Goal: Information Seeking & Learning: Learn about a topic

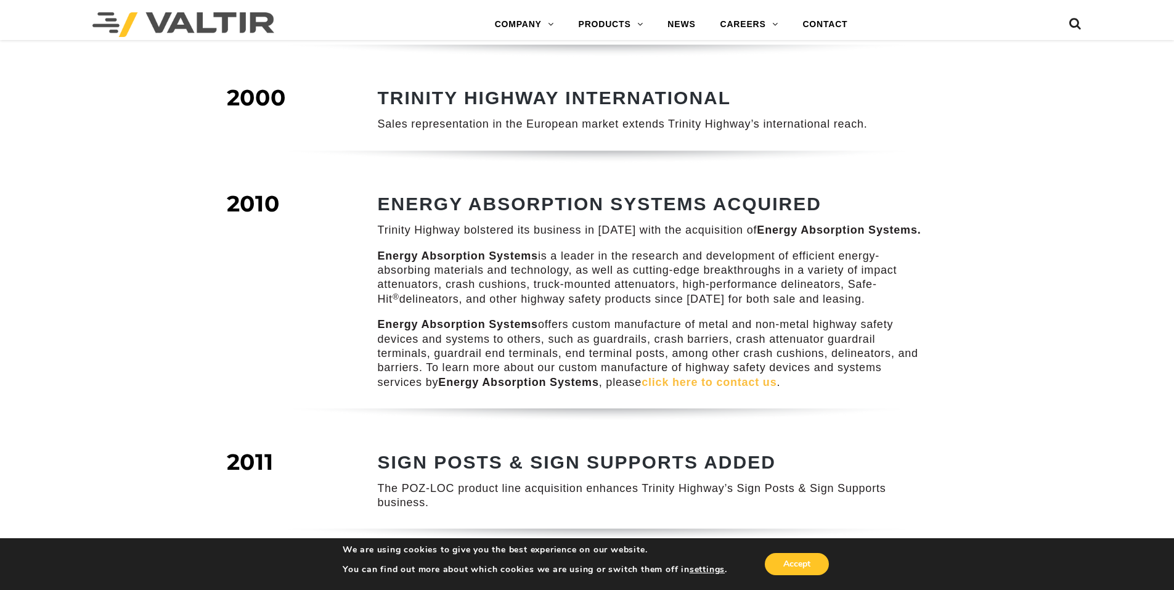
scroll to position [989, 0]
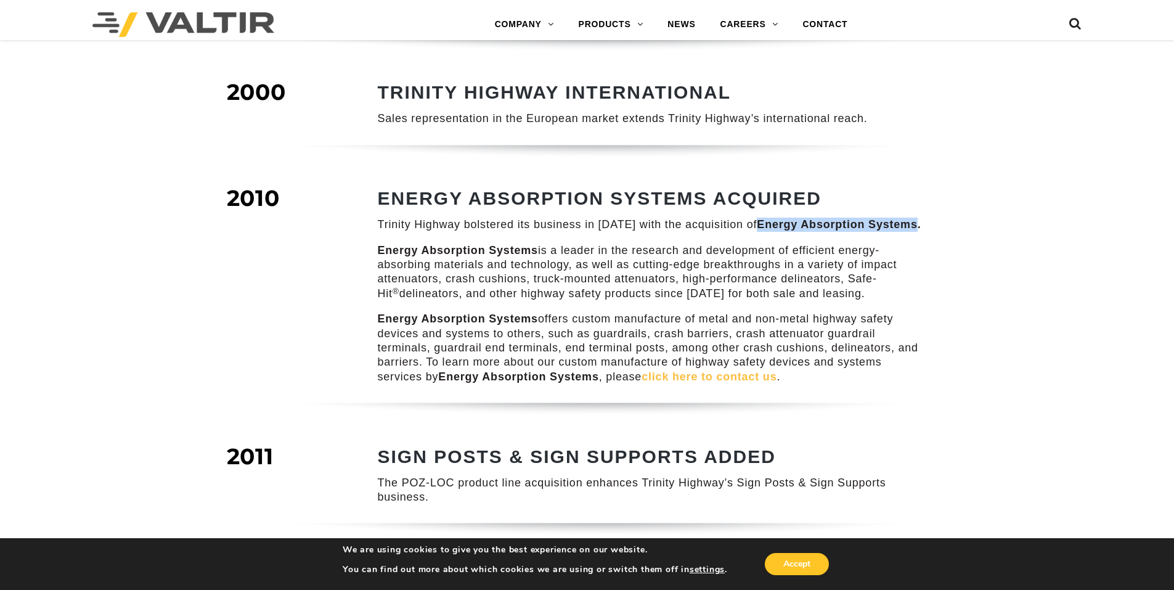
drag, startPoint x: 910, startPoint y: 213, endPoint x: 750, endPoint y: 205, distance: 160.5
click at [757, 218] on strong "Energy Absorption Systems." at bounding box center [839, 224] width 164 height 12
copy strong "Energy Absorption Systems"
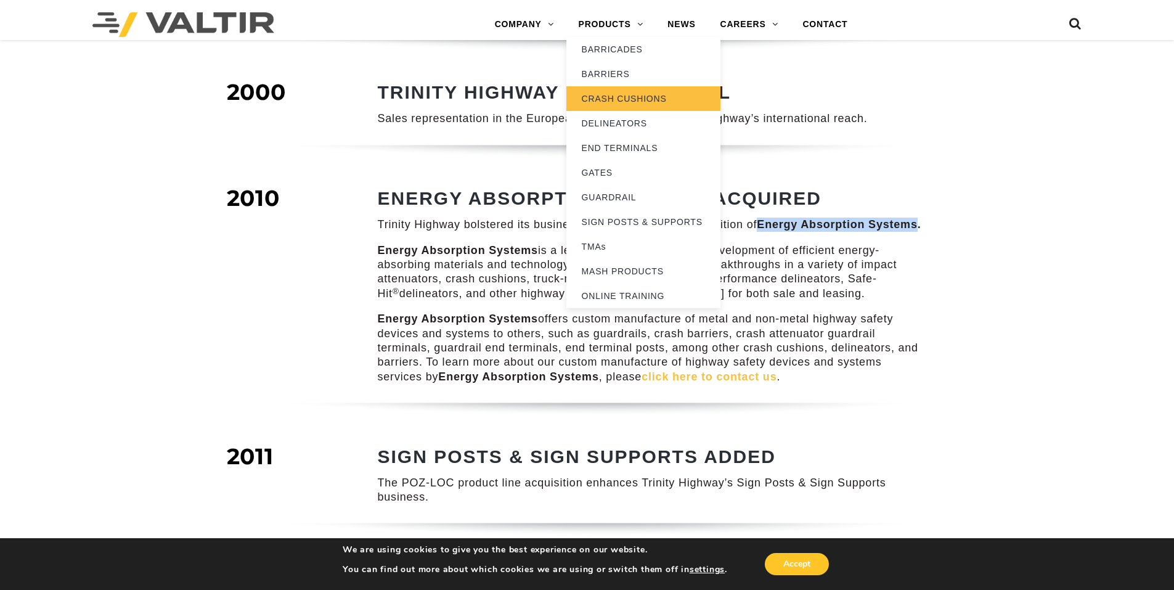
click at [629, 94] on link "CRASH CUSHIONS" at bounding box center [644, 98] width 154 height 25
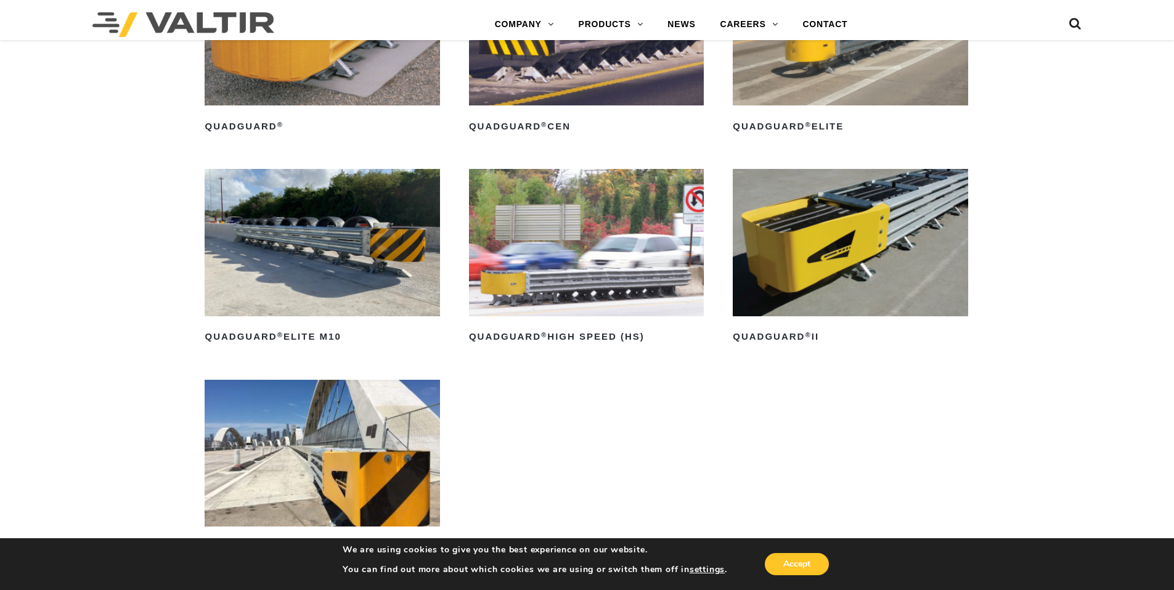
scroll to position [986, 0]
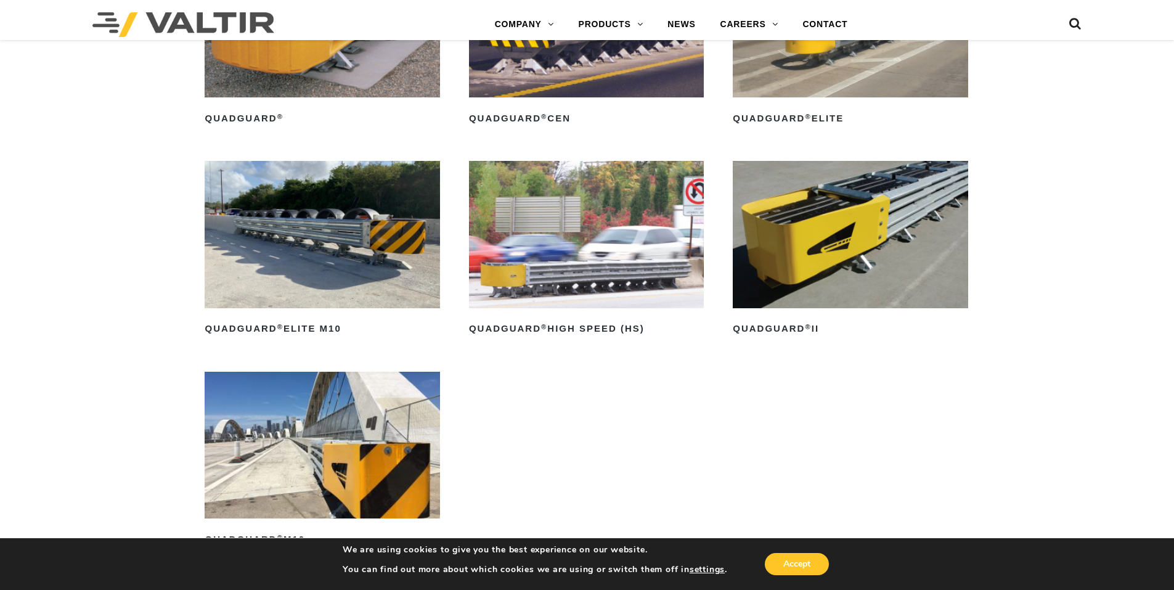
click at [844, 219] on img at bounding box center [850, 234] width 235 height 147
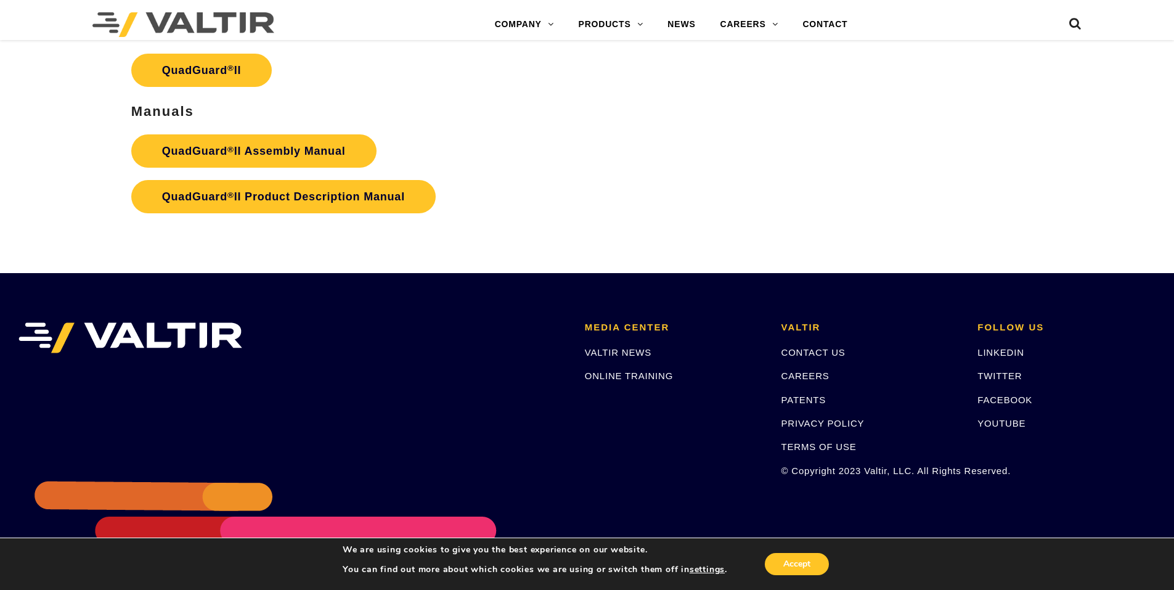
scroll to position [2589, 0]
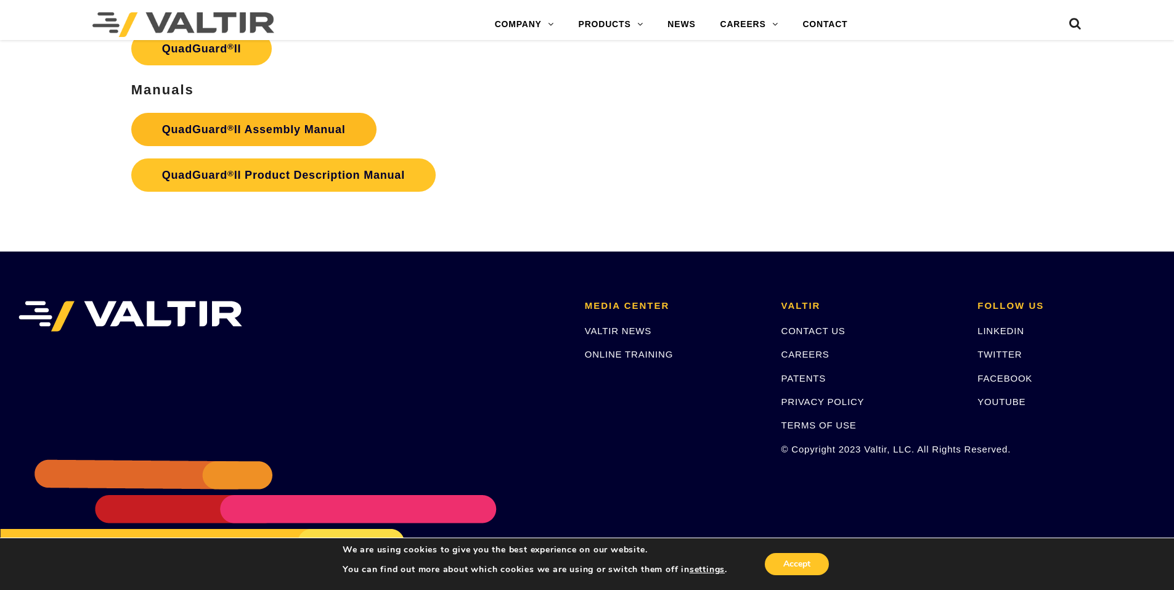
click at [297, 123] on strong "QuadGuard ® II Assembly Manual" at bounding box center [254, 129] width 184 height 12
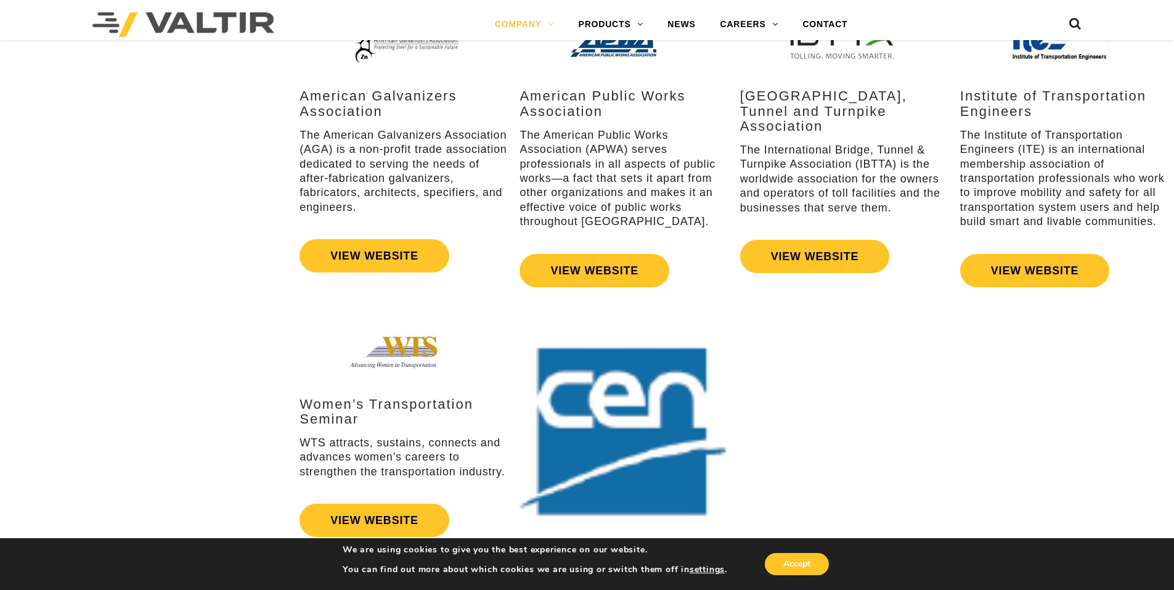
scroll to position [1901, 0]
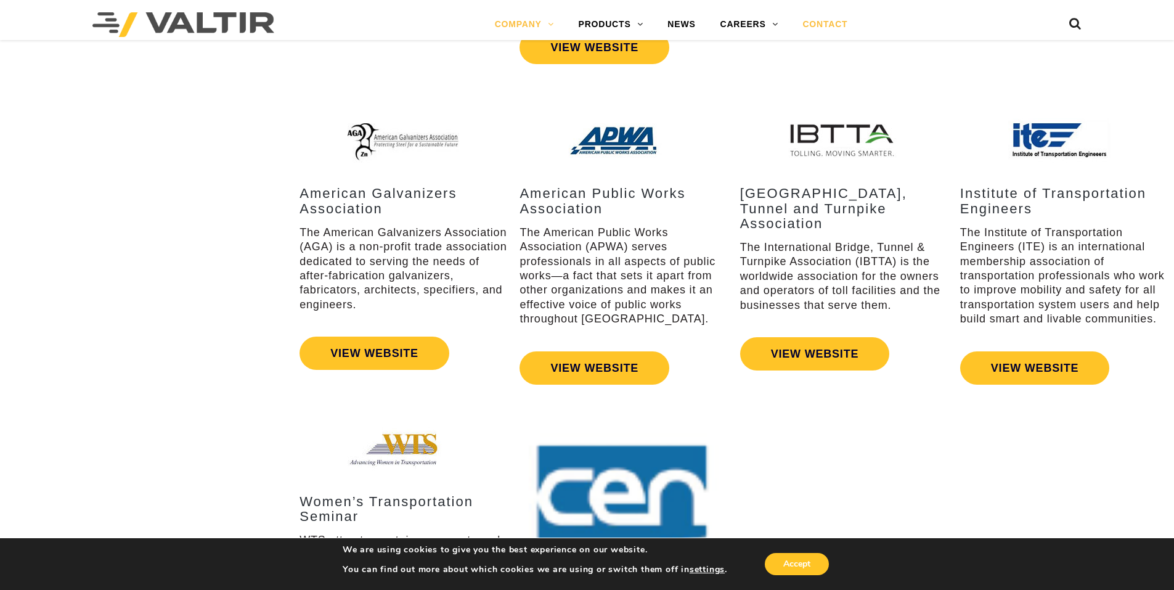
click at [837, 25] on link "CONTACT" at bounding box center [825, 24] width 70 height 25
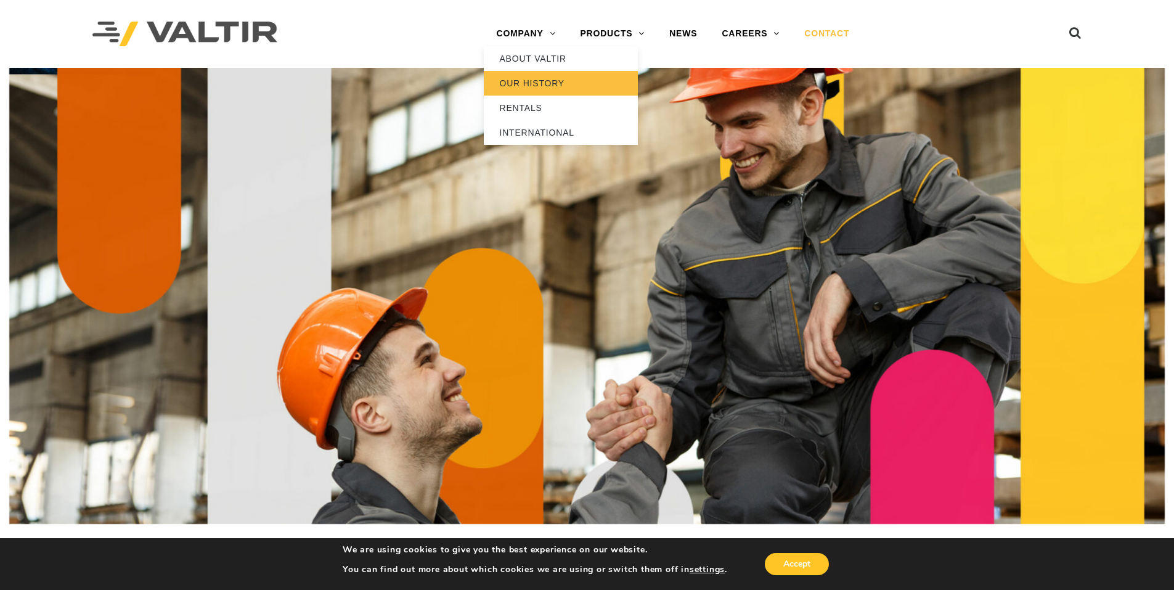
click at [532, 77] on link "OUR HISTORY" at bounding box center [561, 83] width 154 height 25
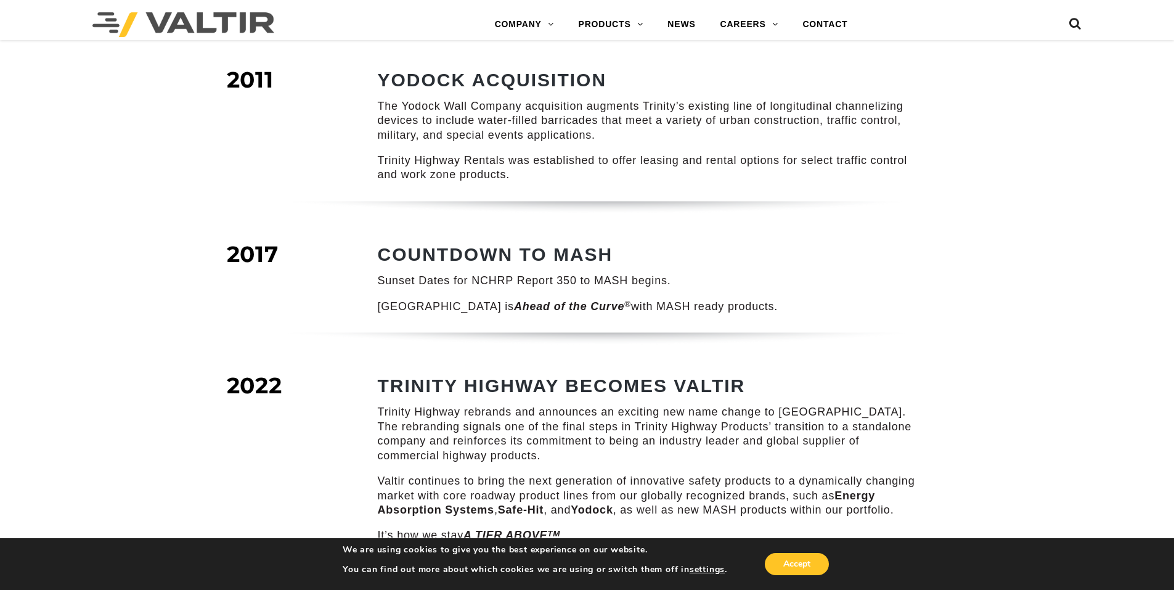
scroll to position [1359, 0]
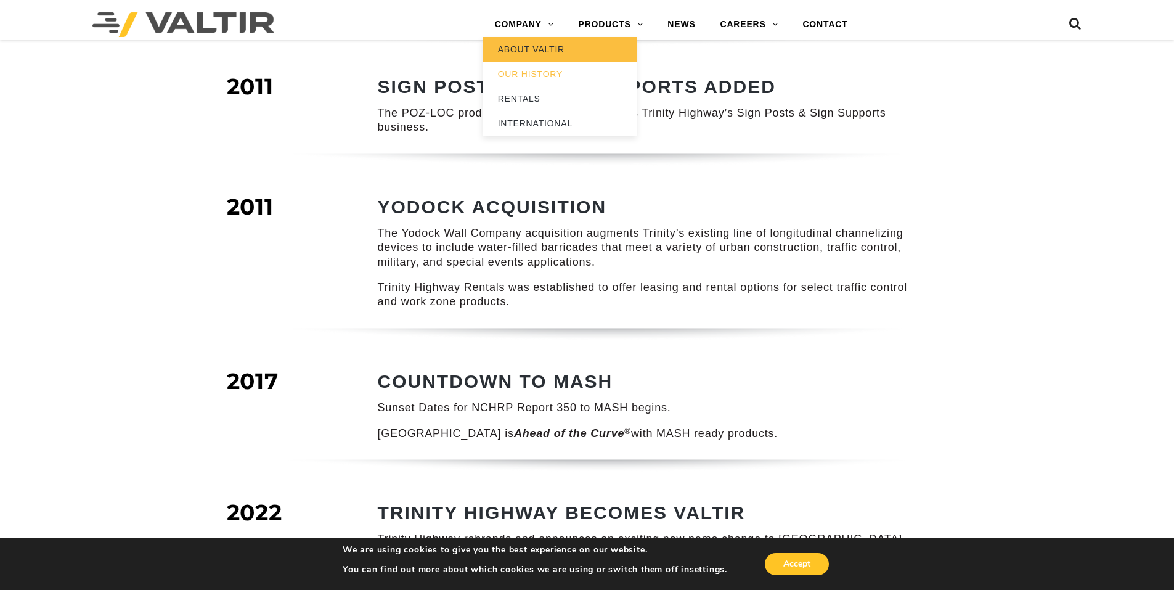
click at [538, 46] on link "ABOUT VALTIR" at bounding box center [560, 49] width 154 height 25
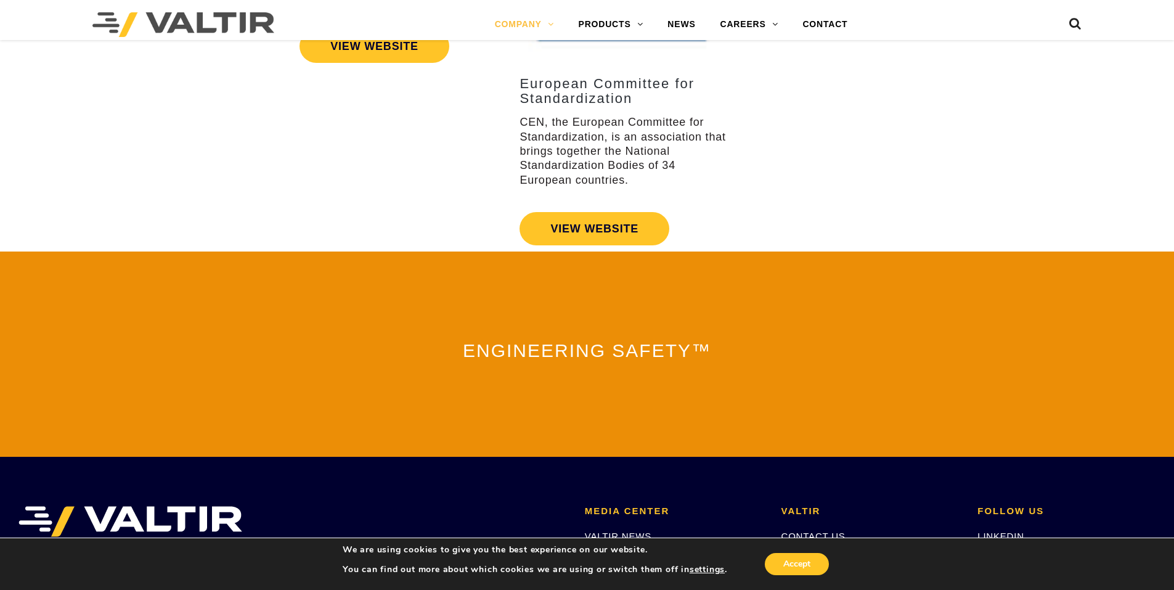
scroll to position [2332, 0]
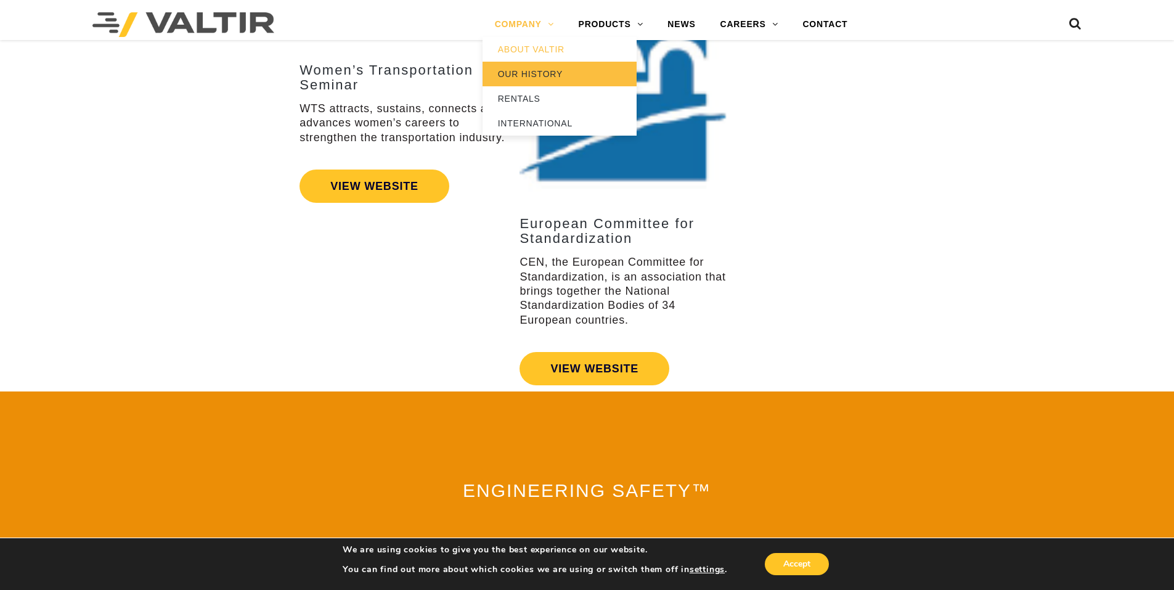
click at [535, 68] on link "OUR HISTORY" at bounding box center [560, 74] width 154 height 25
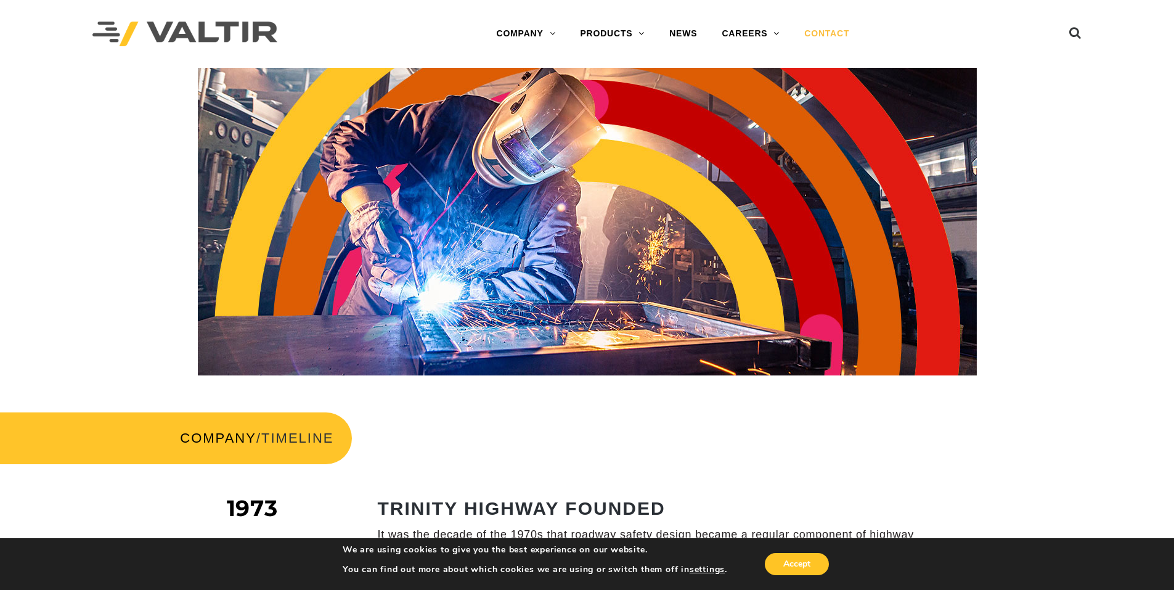
click at [814, 25] on link "CONTACT" at bounding box center [827, 34] width 70 height 25
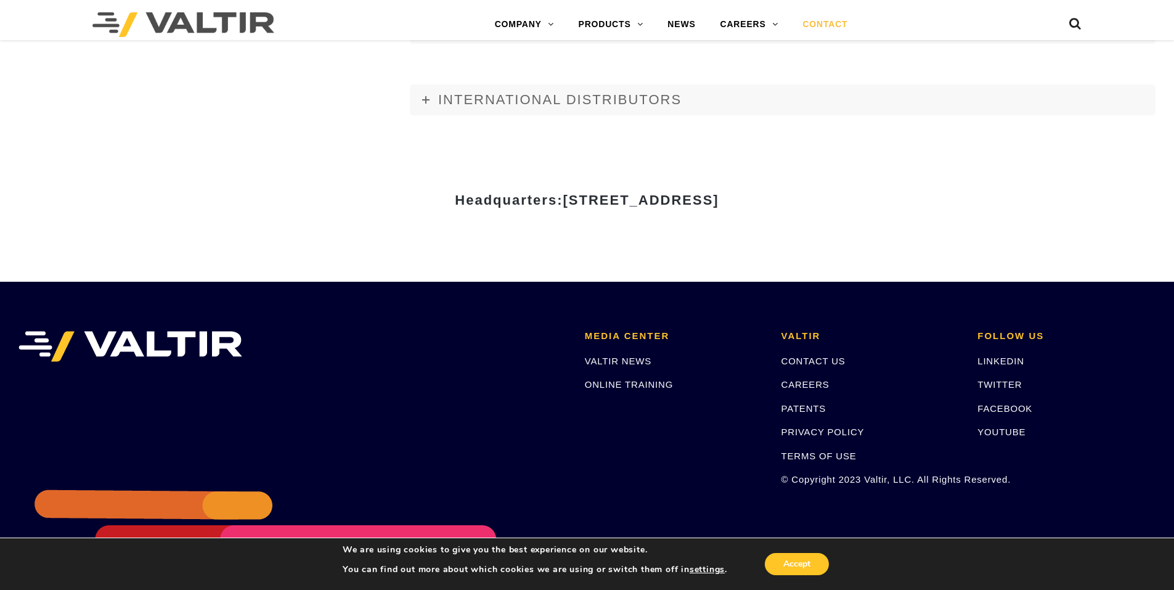
scroll to position [1319, 0]
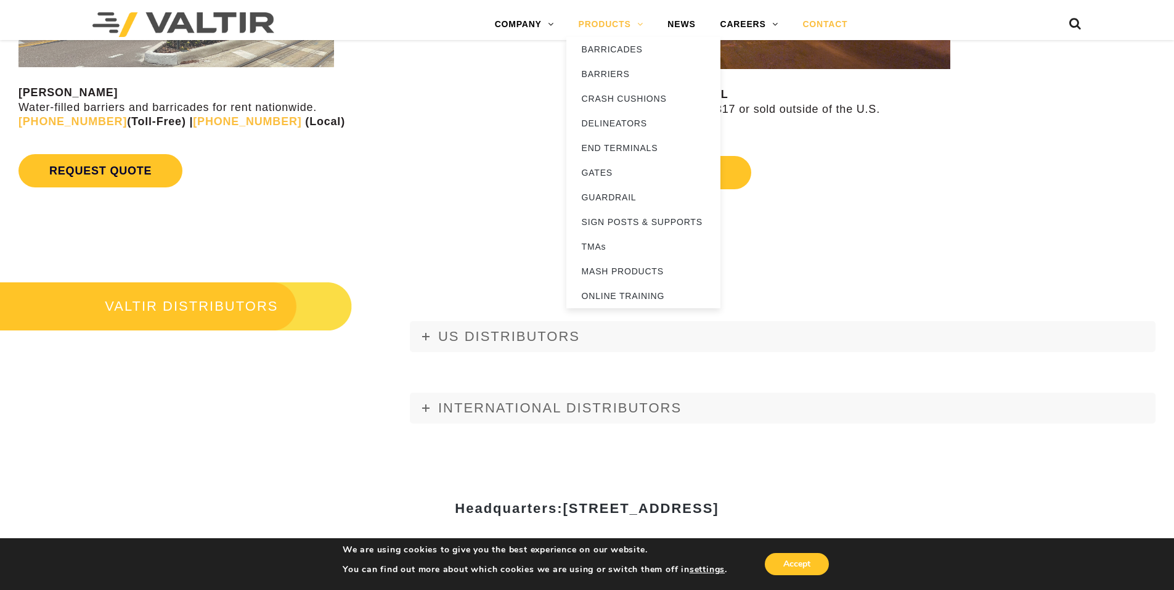
click at [634, 23] on link "PRODUCTS" at bounding box center [611, 24] width 89 height 25
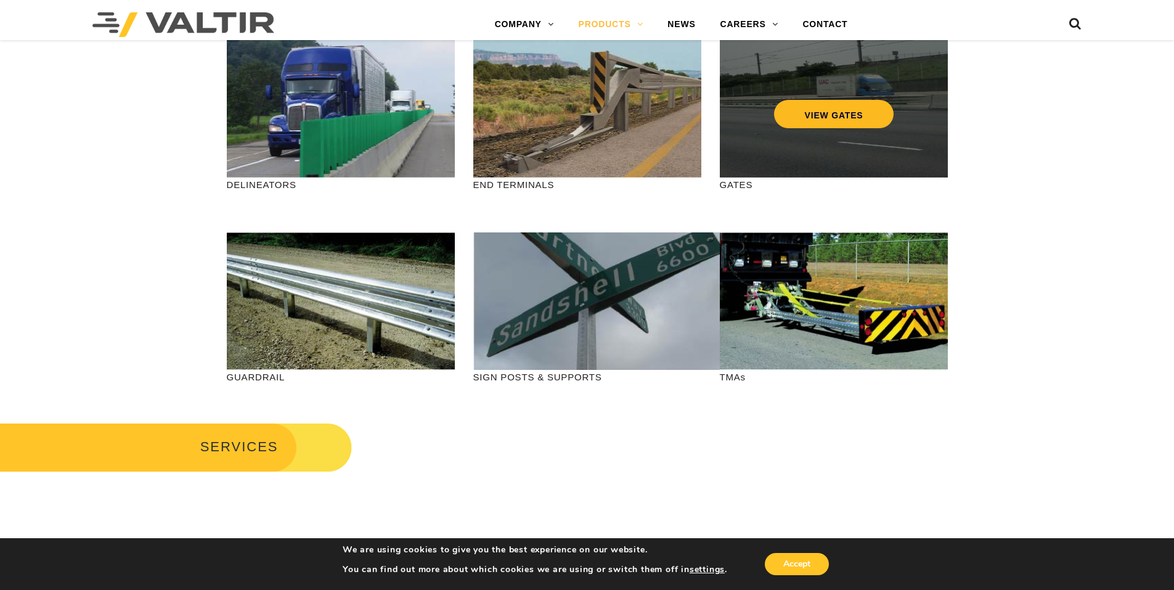
scroll to position [308, 0]
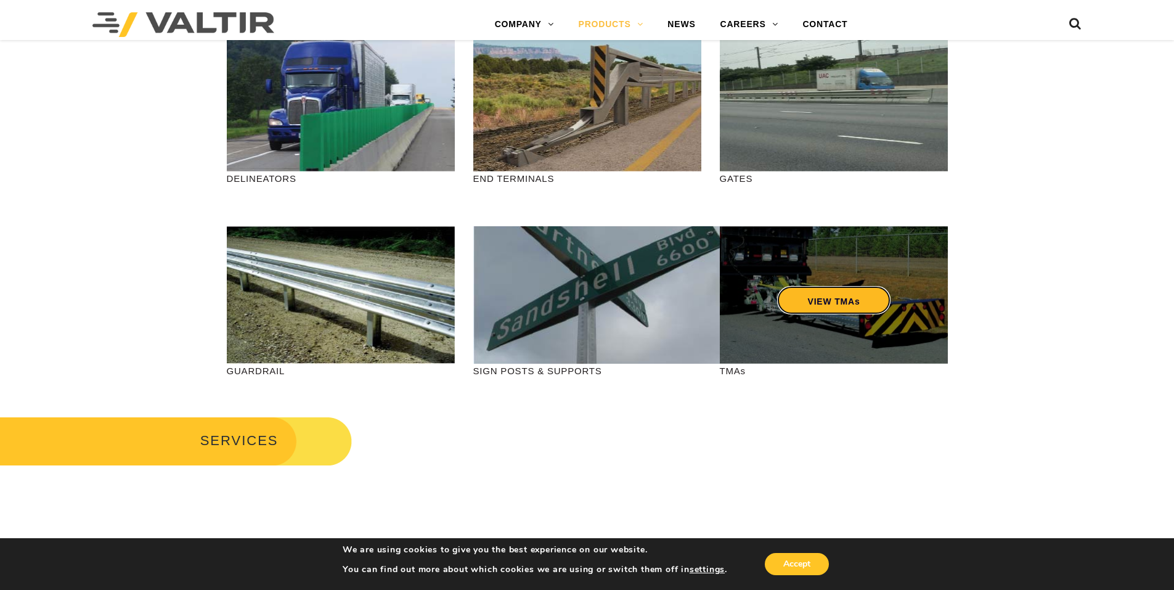
click at [786, 299] on link "VIEW TMAs" at bounding box center [834, 300] width 114 height 28
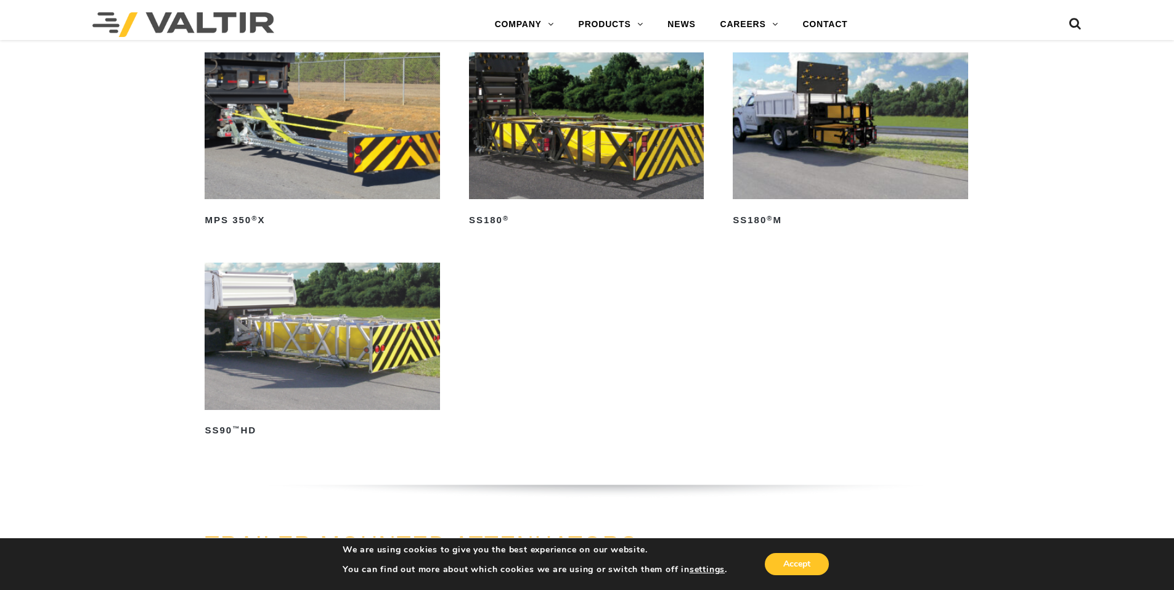
scroll to position [863, 0]
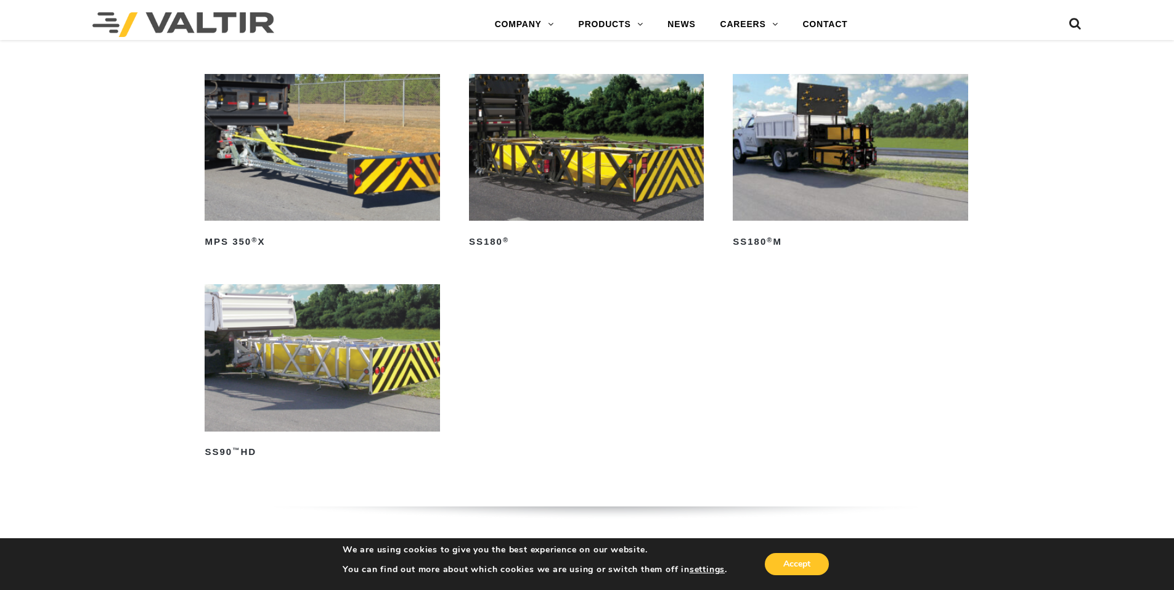
click at [289, 184] on img at bounding box center [322, 147] width 235 height 147
